Goal: Information Seeking & Learning: Learn about a topic

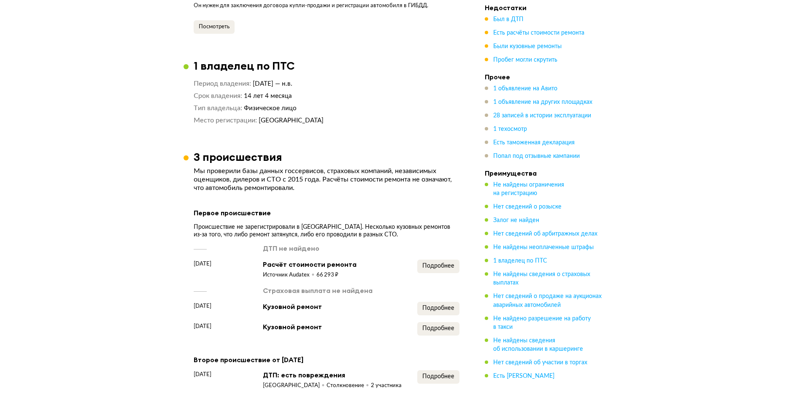
scroll to position [970, 0]
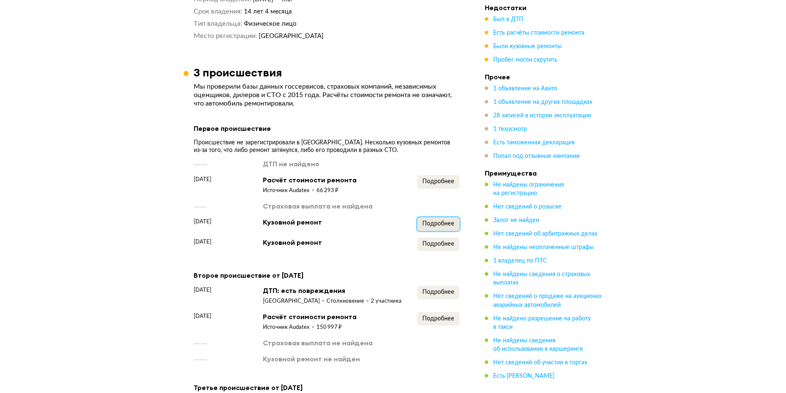
click at [433, 221] on span "Подробнее" at bounding box center [438, 224] width 32 height 6
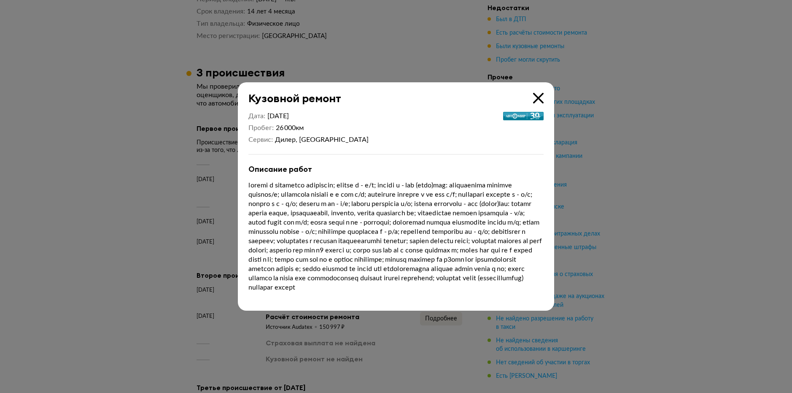
click at [538, 93] on icon at bounding box center [538, 98] width 11 height 11
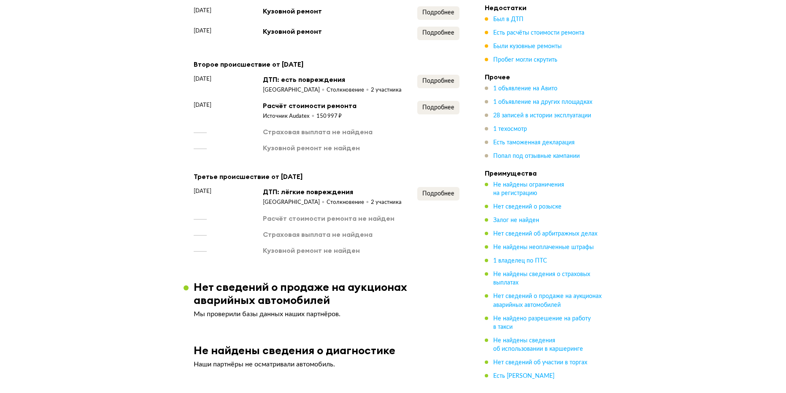
scroll to position [1097, 0]
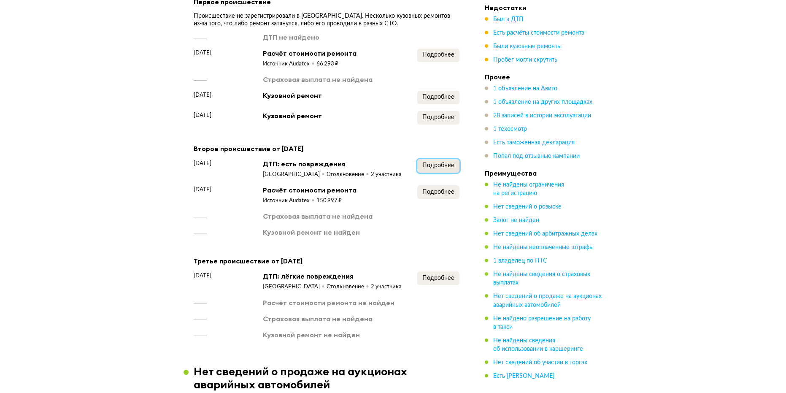
click at [442, 162] on span "Подробнее" at bounding box center [438, 165] width 32 height 6
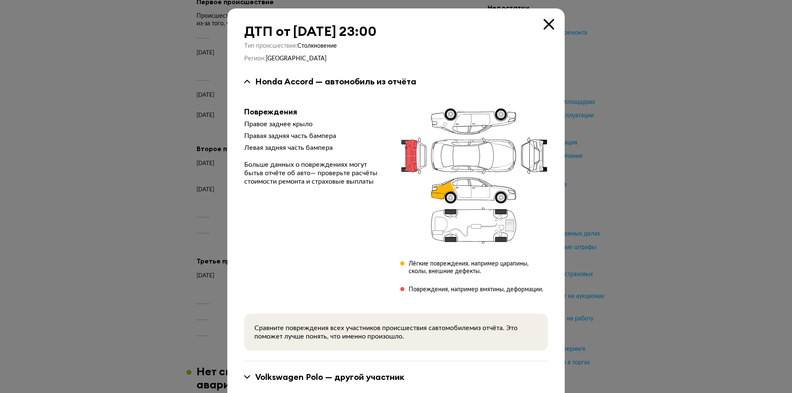
click at [546, 23] on icon at bounding box center [549, 24] width 11 height 11
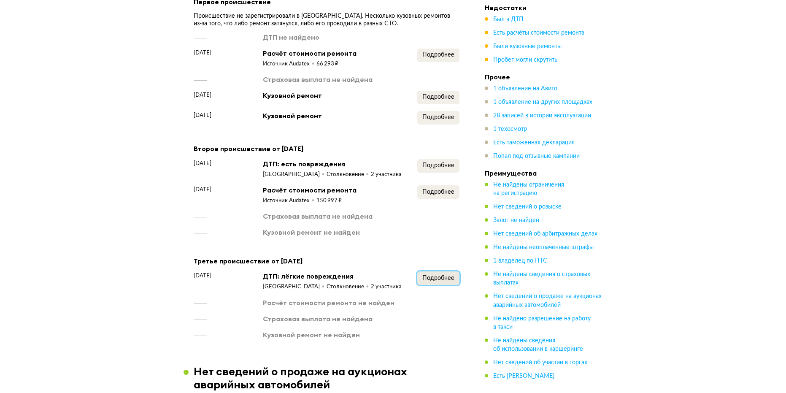
click at [442, 275] on span "Подробнее" at bounding box center [438, 278] width 32 height 6
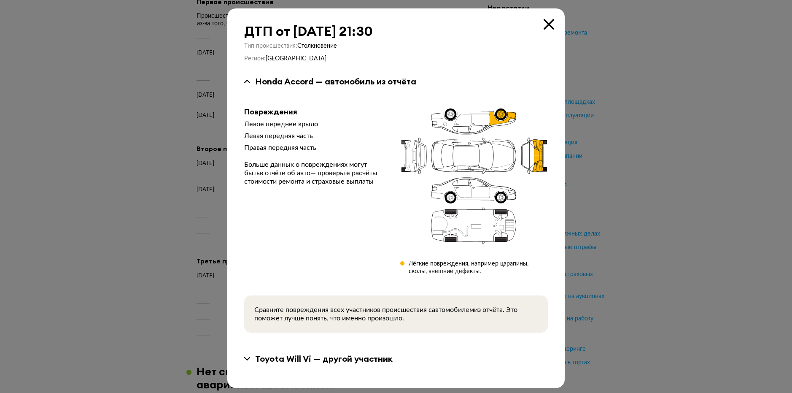
click at [546, 18] on div "ДТП от [DATE] 21:30 Тип происшествия : Столкновение Регион : [GEOGRAPHIC_DATA] …" at bounding box center [395, 197] width 337 height 379
click at [545, 23] on icon at bounding box center [549, 24] width 11 height 11
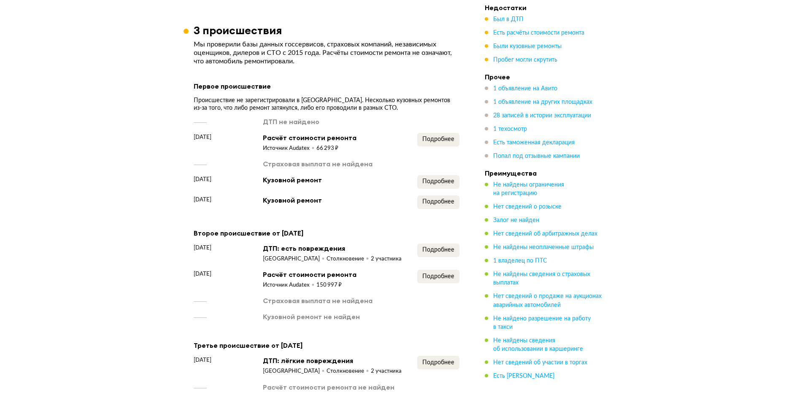
scroll to position [970, 0]
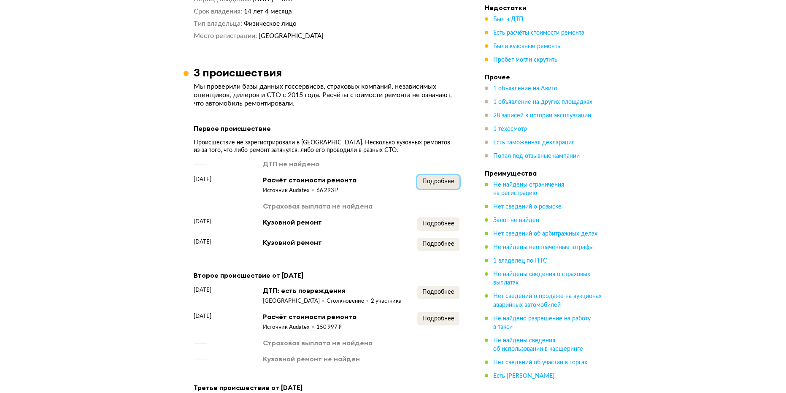
click at [453, 178] on span "Подробнее" at bounding box center [438, 181] width 32 height 6
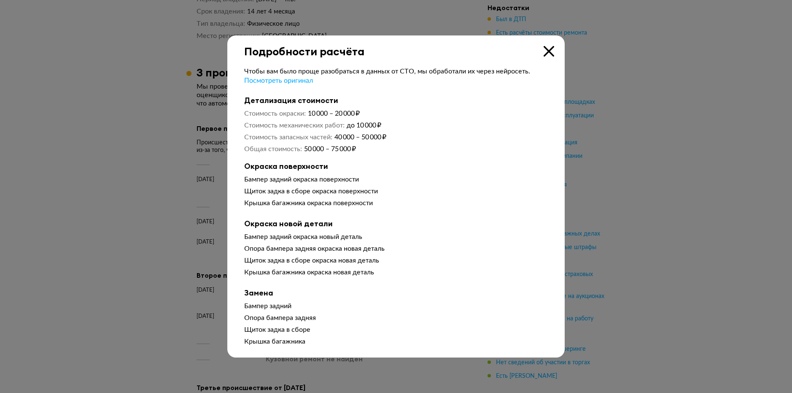
click at [551, 51] on icon at bounding box center [549, 51] width 11 height 11
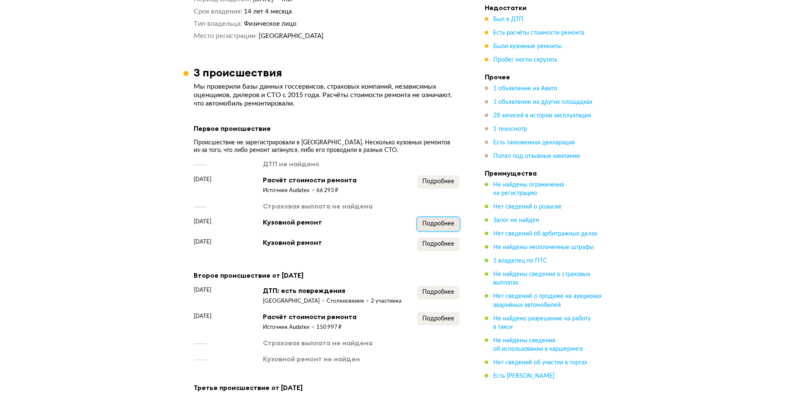
click at [449, 221] on span "Подробнее" at bounding box center [438, 224] width 32 height 6
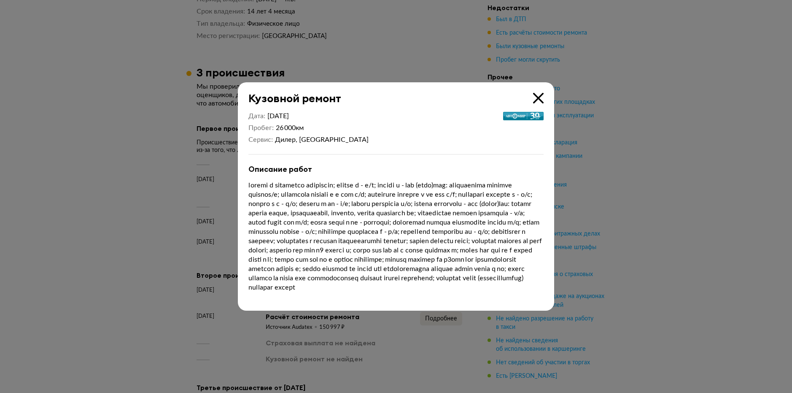
click at [538, 93] on icon at bounding box center [538, 98] width 11 height 11
